Goal: Task Accomplishment & Management: Complete application form

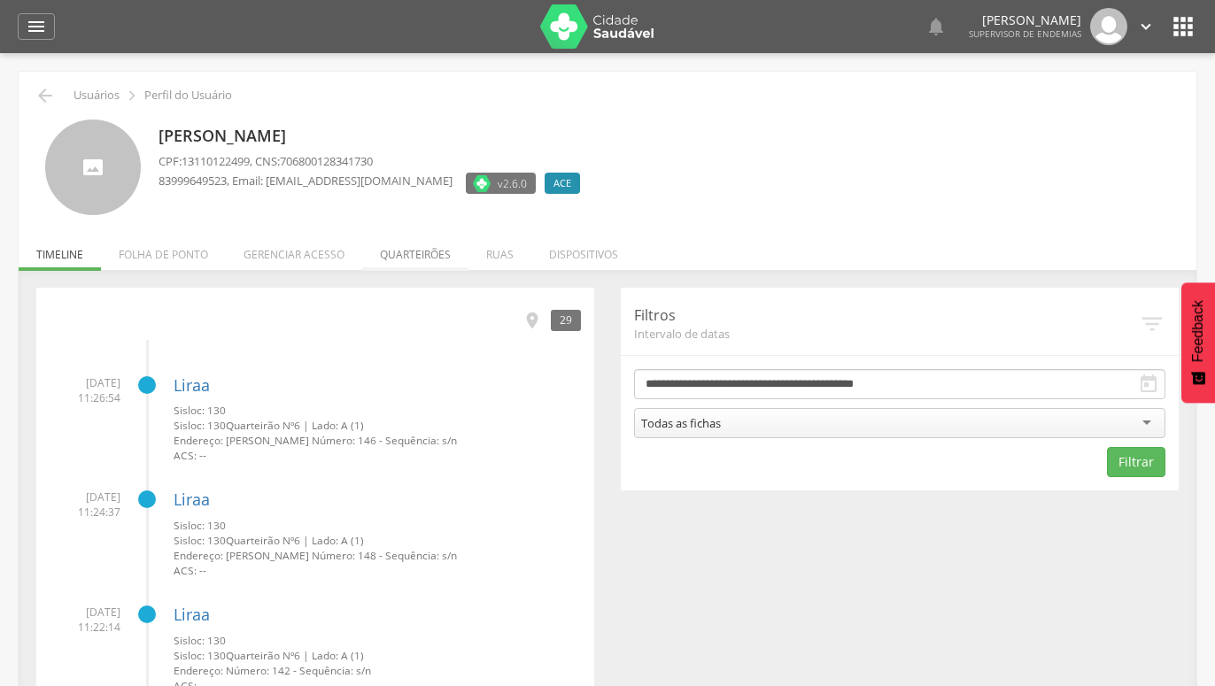
click at [419, 251] on li "Quarteirões" at bounding box center [415, 250] width 106 height 42
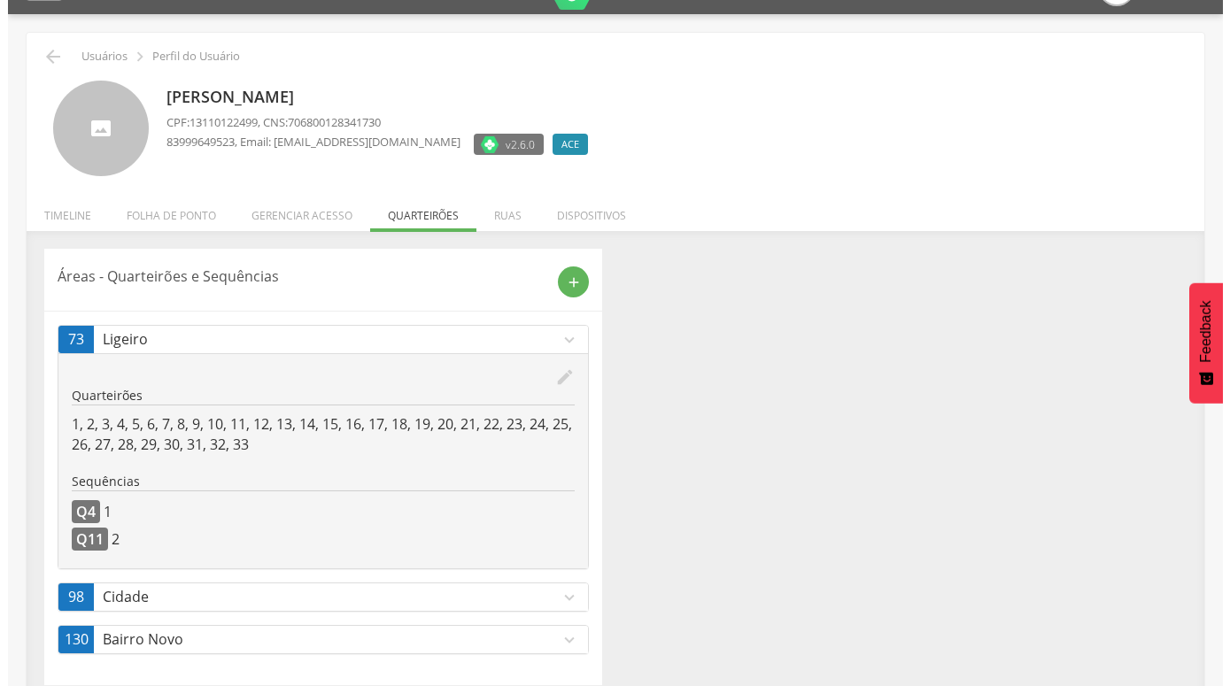
scroll to position [57, 0]
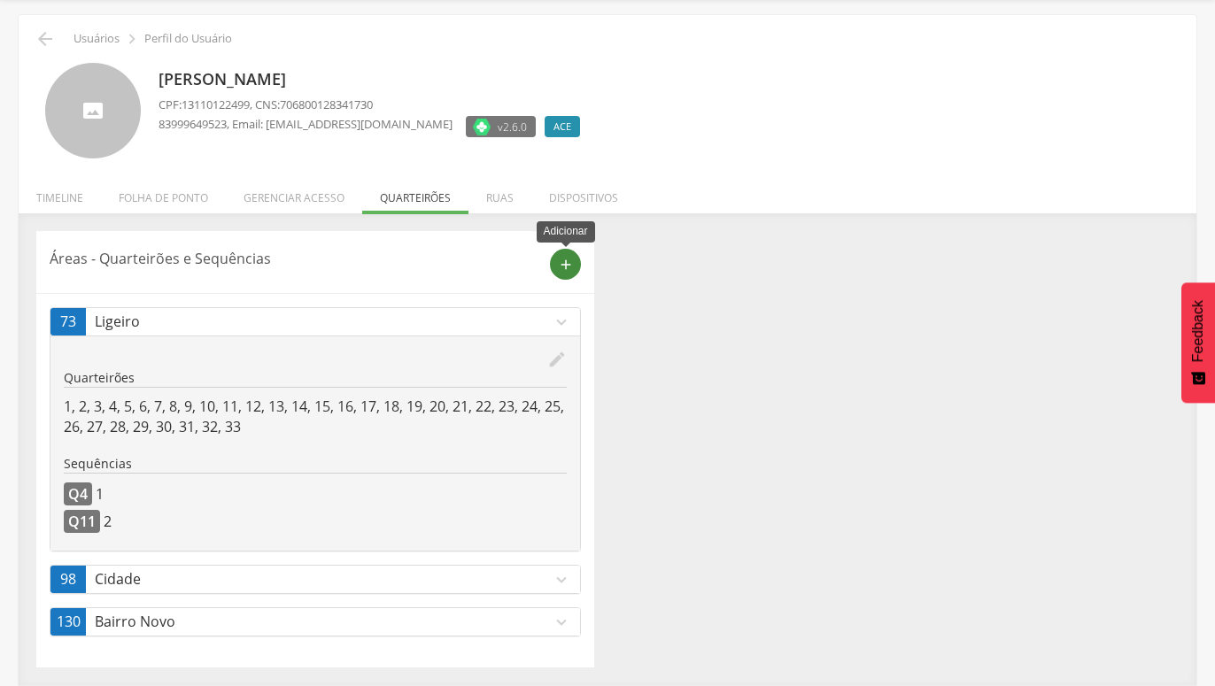
click at [563, 270] on icon "add" at bounding box center [566, 265] width 16 height 16
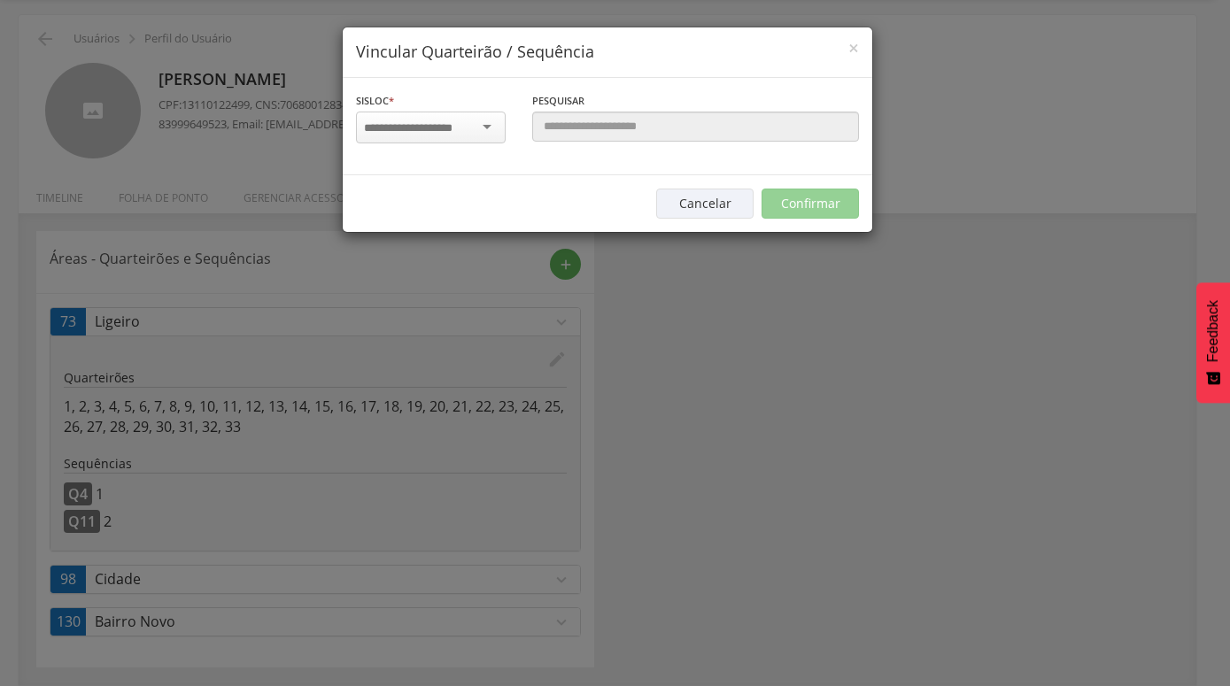
click at [490, 128] on div at bounding box center [431, 128] width 150 height 32
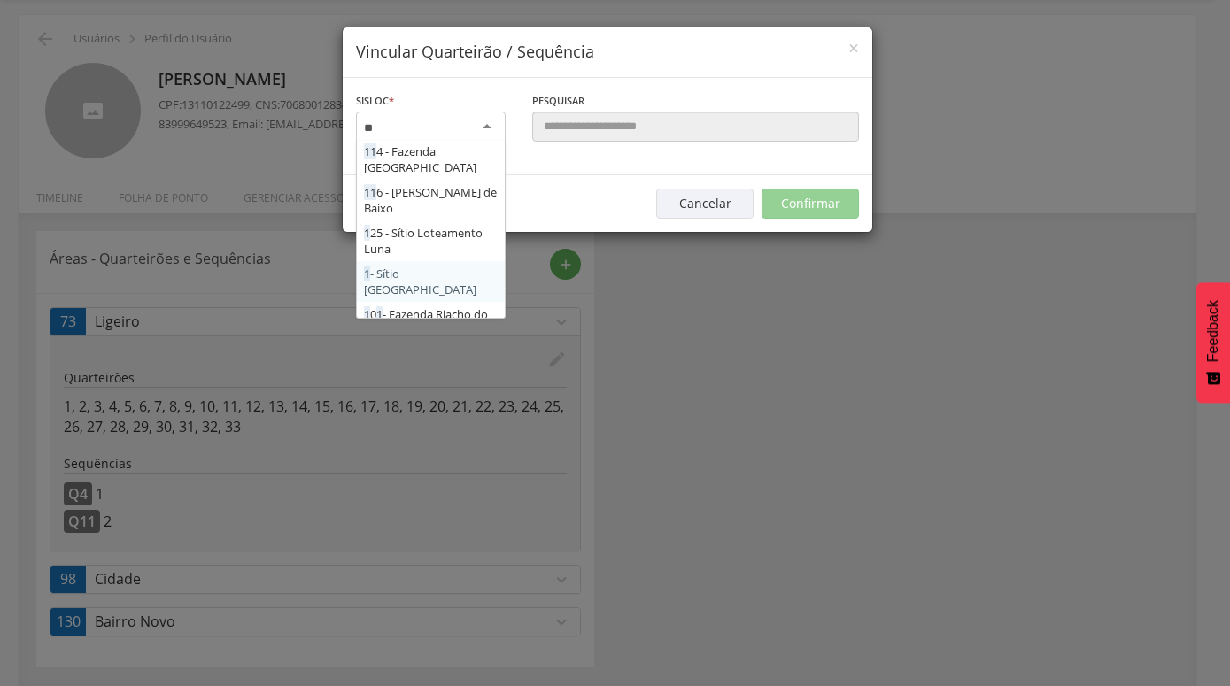
scroll to position [0, 0]
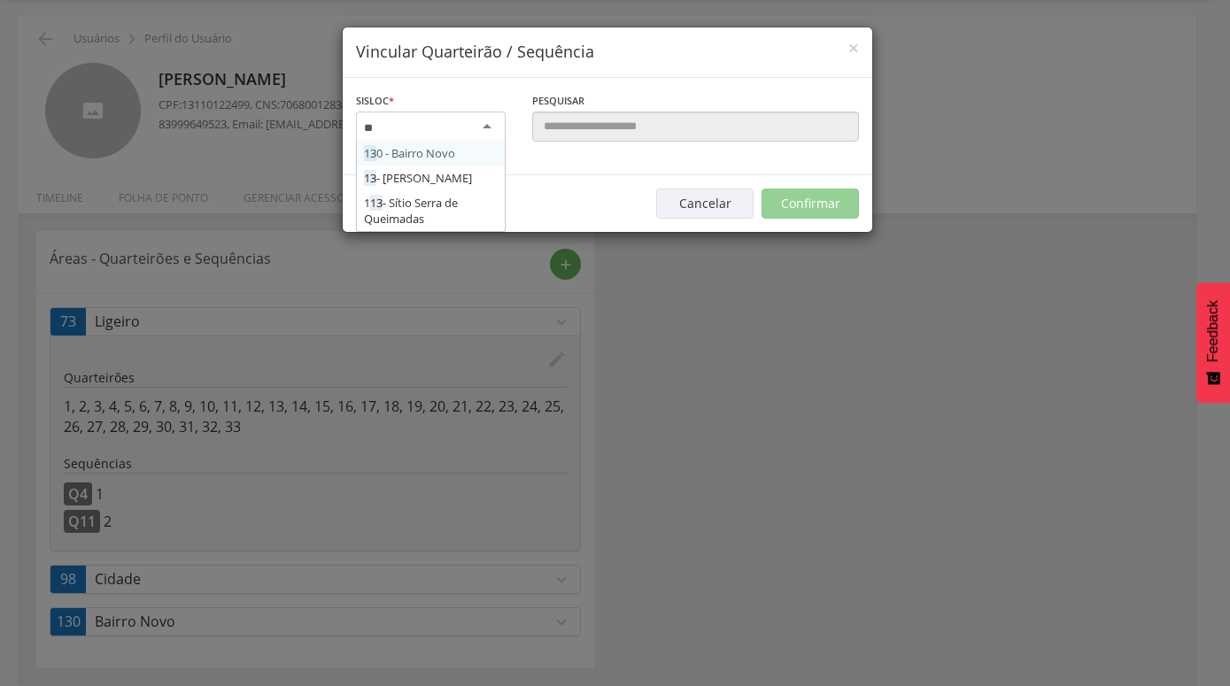
type input "***"
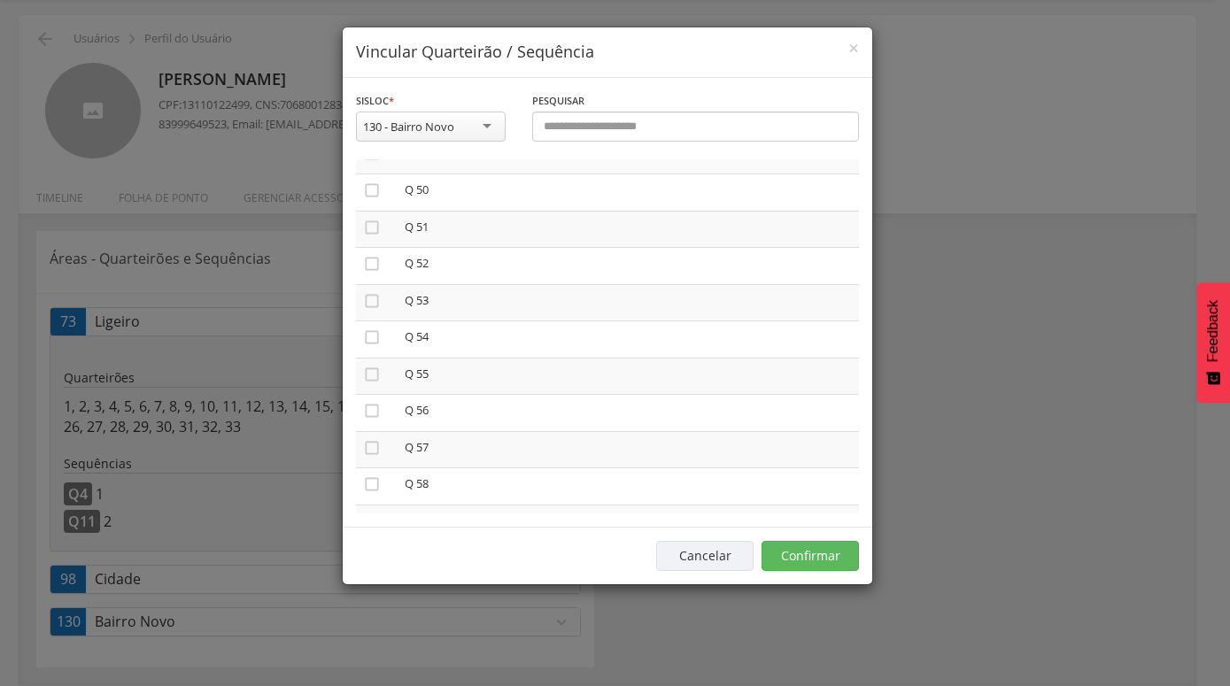
scroll to position [1869, 0]
click at [379, 319] on icon "" at bounding box center [372, 328] width 18 height 18
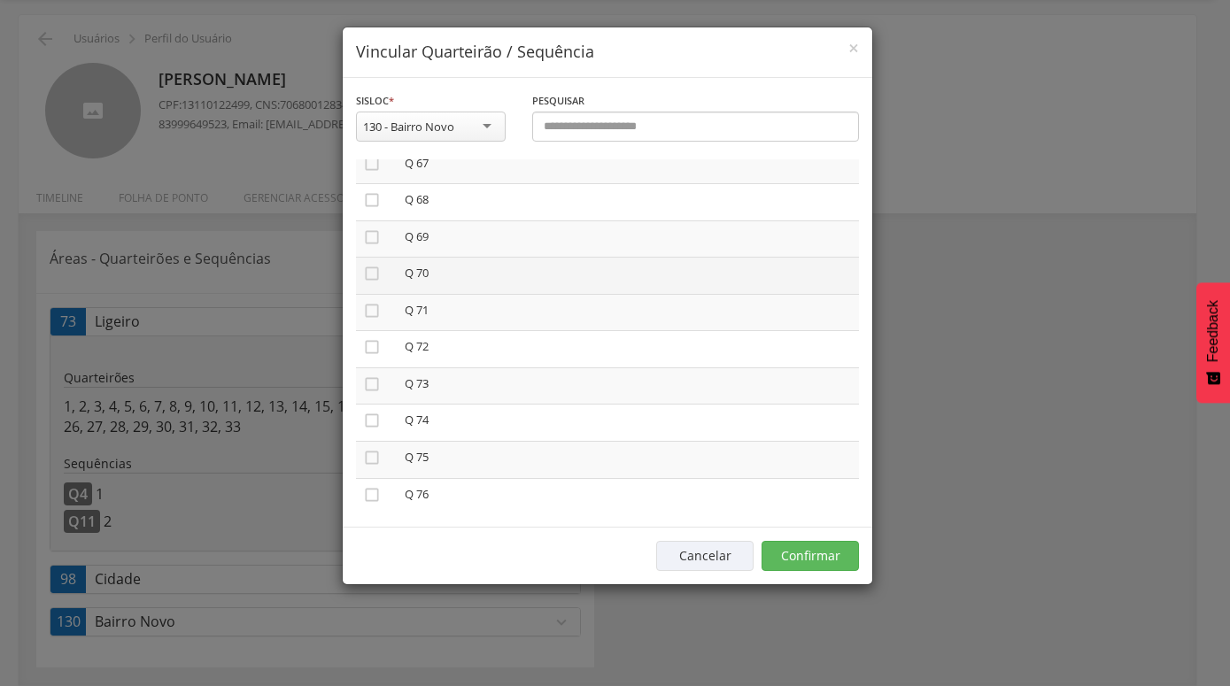
scroll to position [2374, 0]
click at [374, 256] on icon "" at bounding box center [372, 265] width 18 height 18
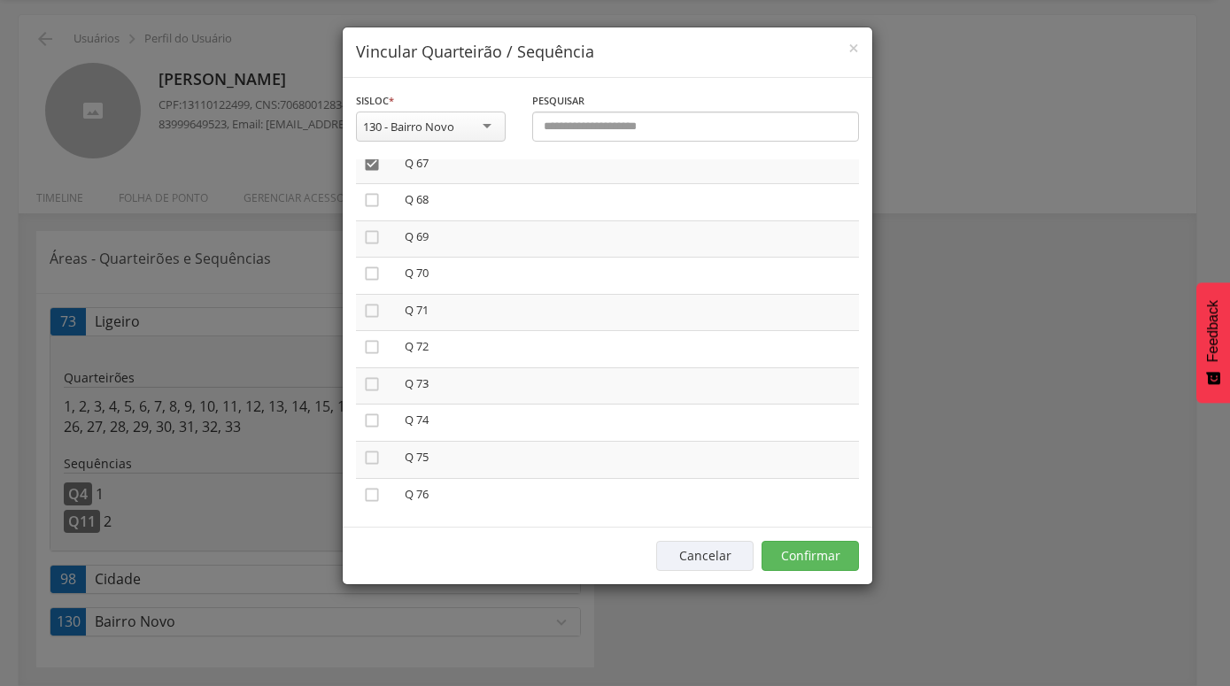
scroll to position [4018, 0]
click at [482, 130] on div "130 - Bairro Novo" at bounding box center [431, 127] width 150 height 30
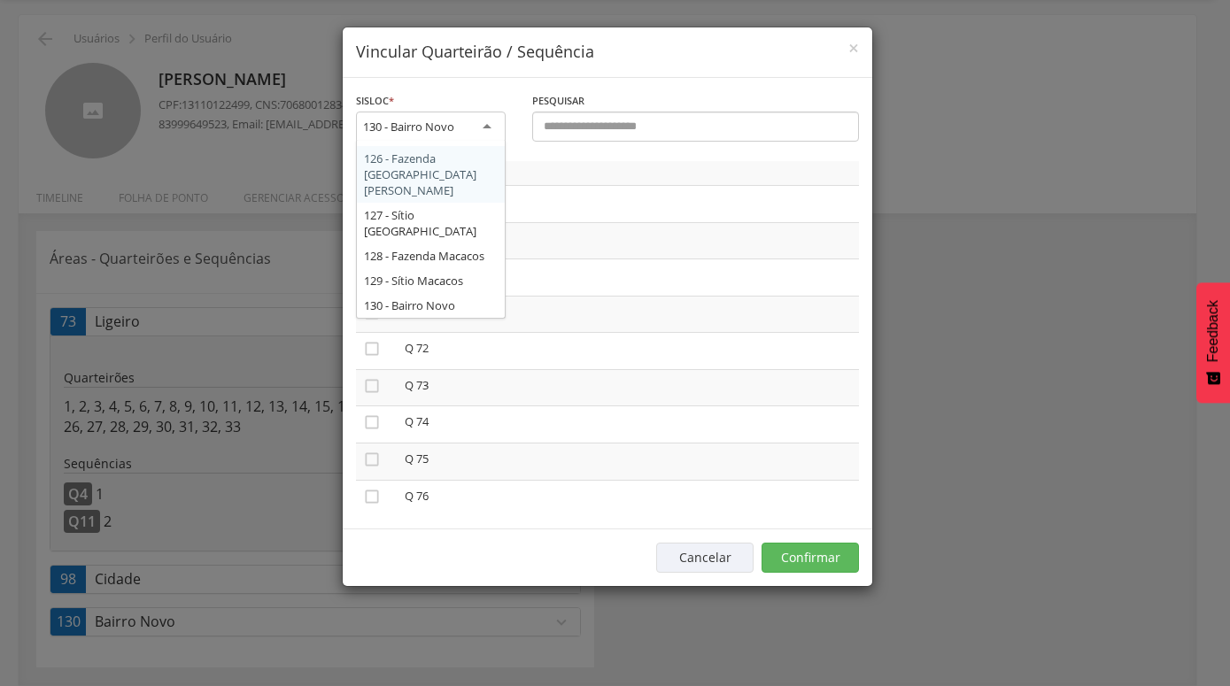
scroll to position [3890, 0]
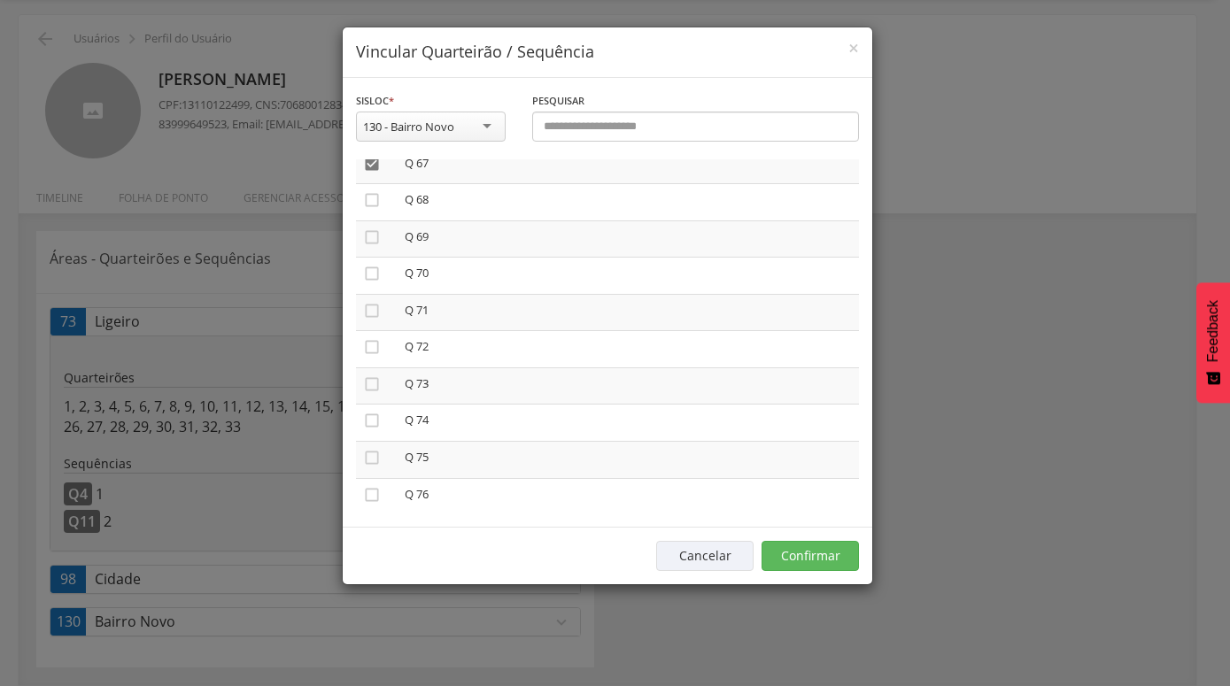
click at [495, 132] on div "130 - Bairro Novo" at bounding box center [431, 127] width 150 height 30
click at [490, 127] on div "130 - Bairro Novo" at bounding box center [431, 127] width 150 height 30
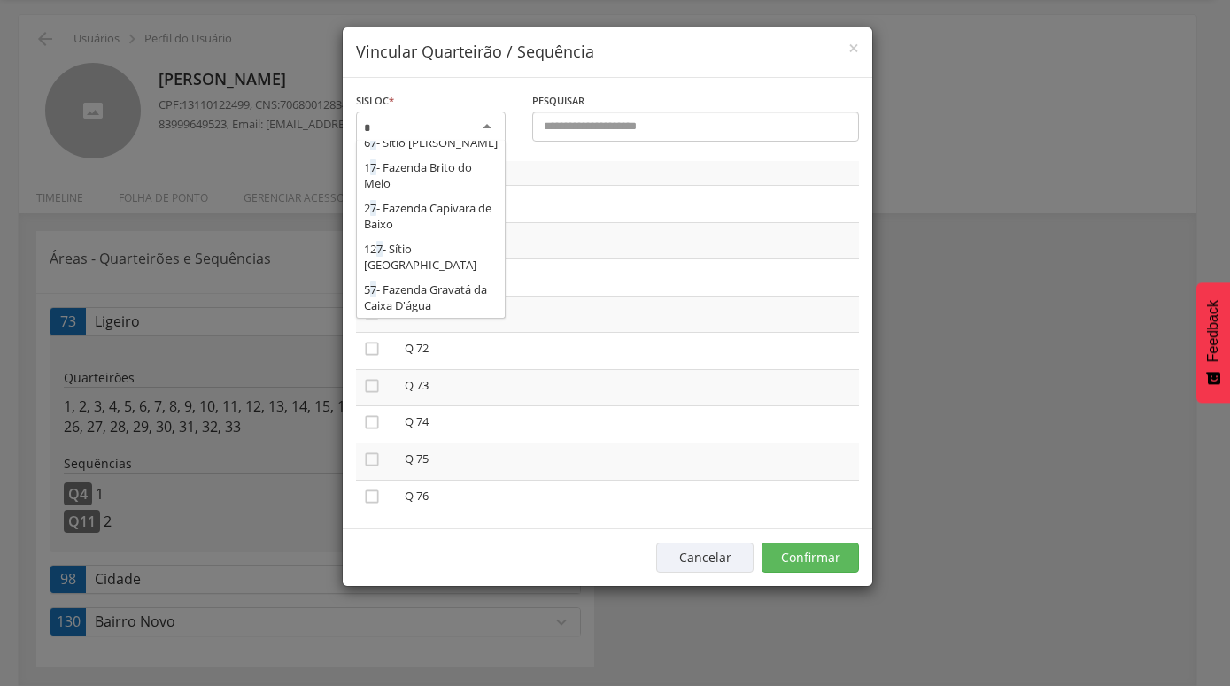
scroll to position [0, 0]
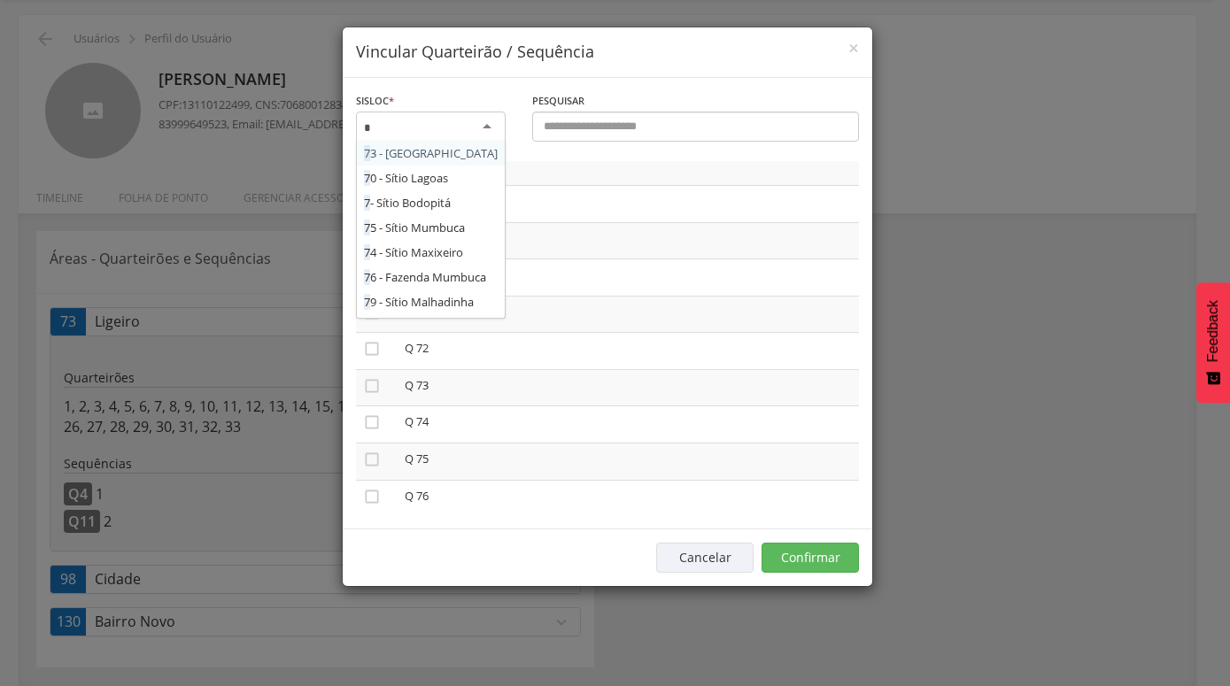
type input "**"
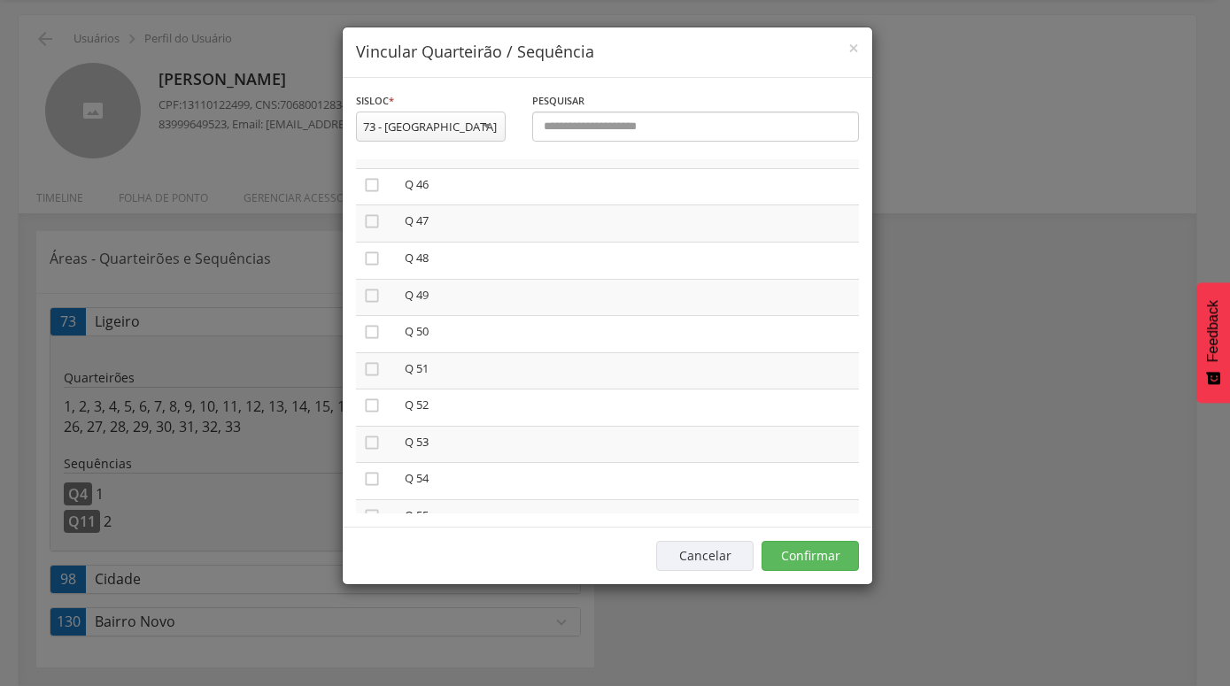
scroll to position [1817, 0]
click at [376, 444] on icon "" at bounding box center [372, 453] width 18 height 18
click at [372, 432] on icon "" at bounding box center [372, 441] width 18 height 18
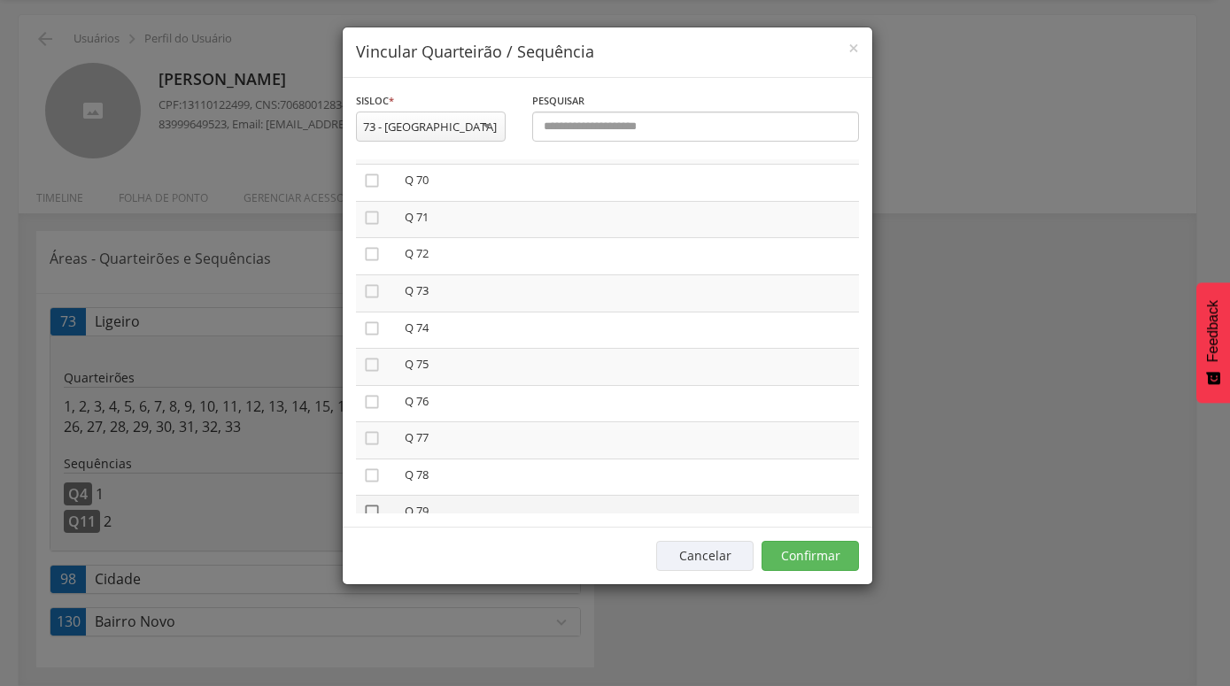
click at [375, 503] on icon "" at bounding box center [372, 512] width 18 height 18
click at [801, 556] on button "Confirmar" at bounding box center [809, 556] width 97 height 30
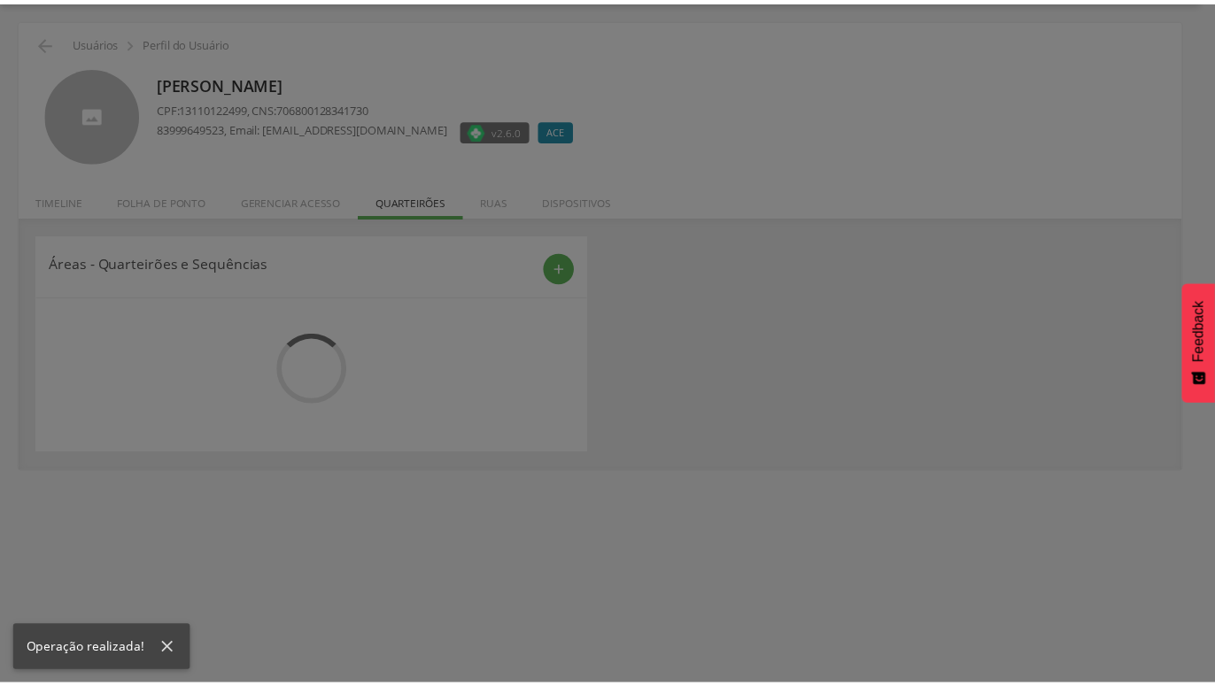
scroll to position [53, 0]
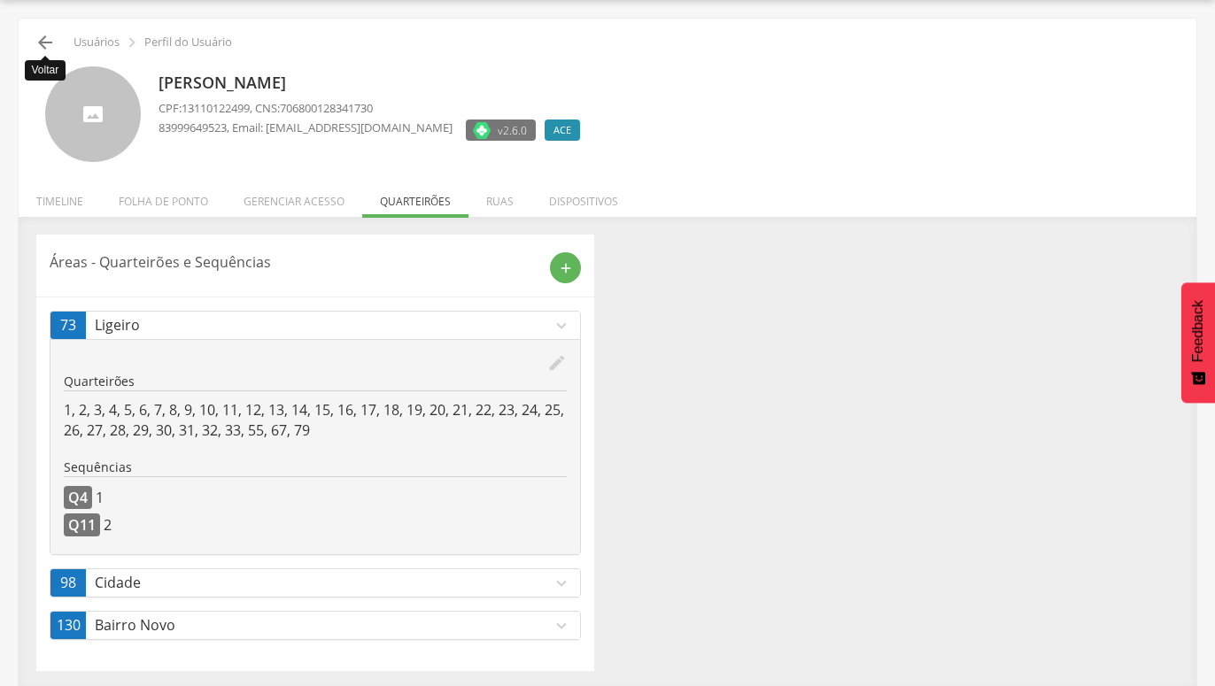
click at [42, 41] on icon "" at bounding box center [45, 42] width 21 height 21
